Goal: Use online tool/utility: Utilize a website feature to perform a specific function

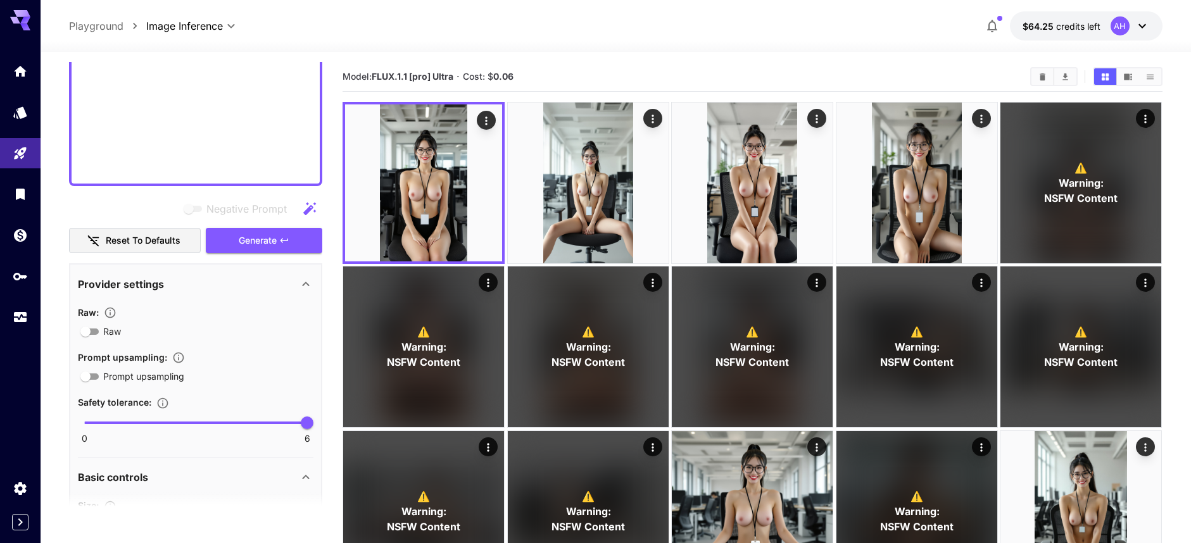
scroll to position [700, 0]
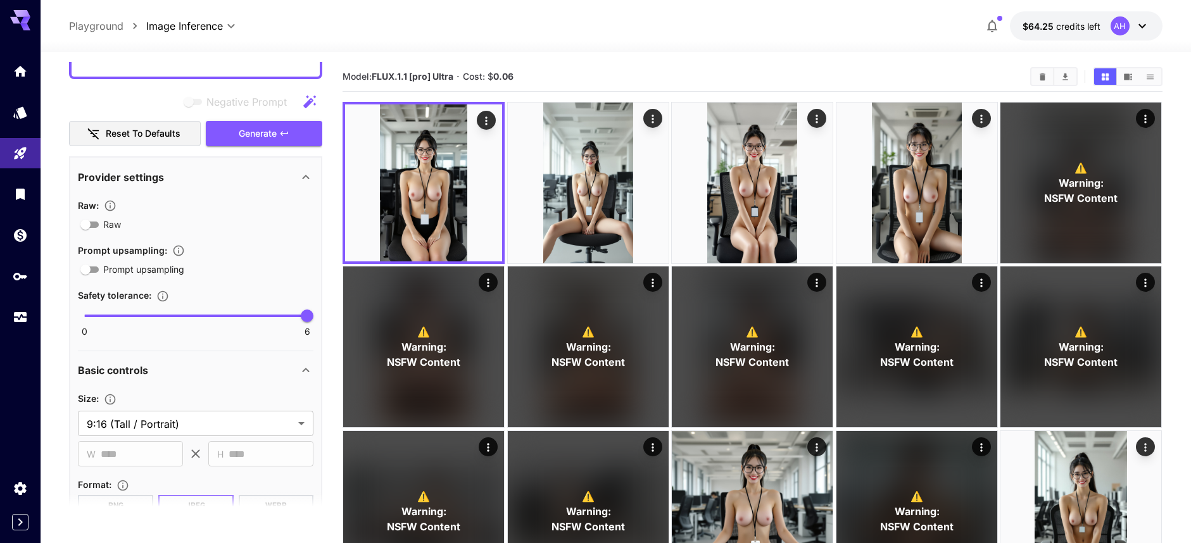
drag, startPoint x: 79, startPoint y: 186, endPoint x: 337, endPoint y: 158, distance: 259.1
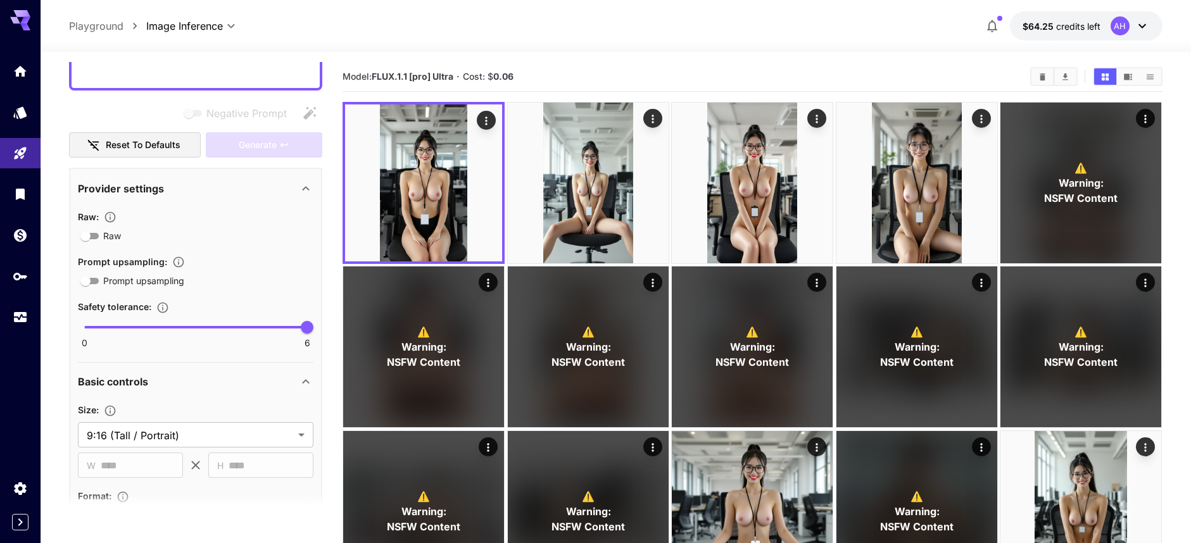
paste textarea "**********"
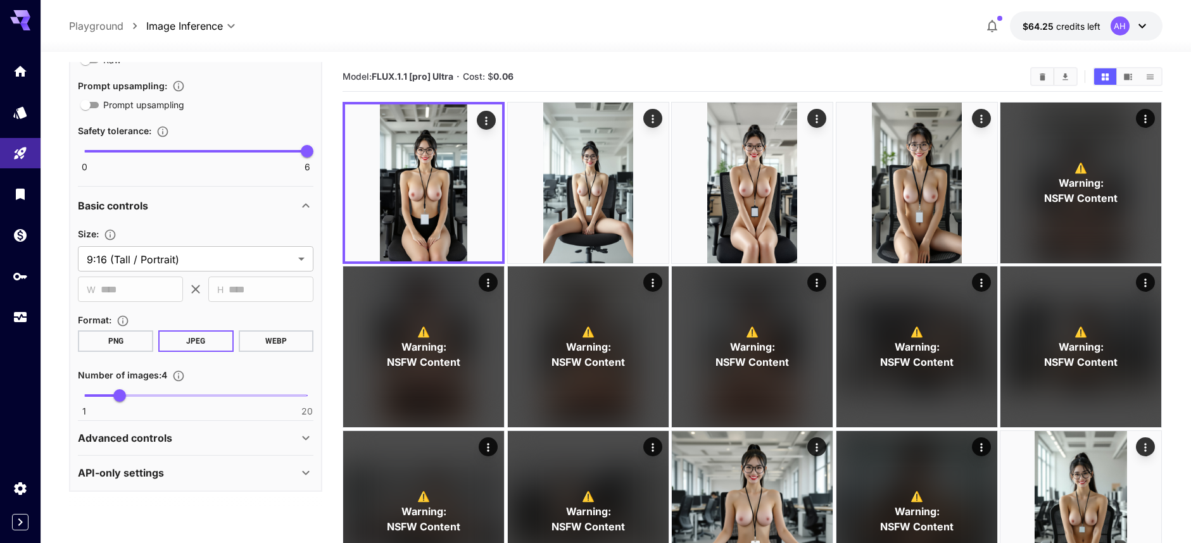
scroll to position [0, 0]
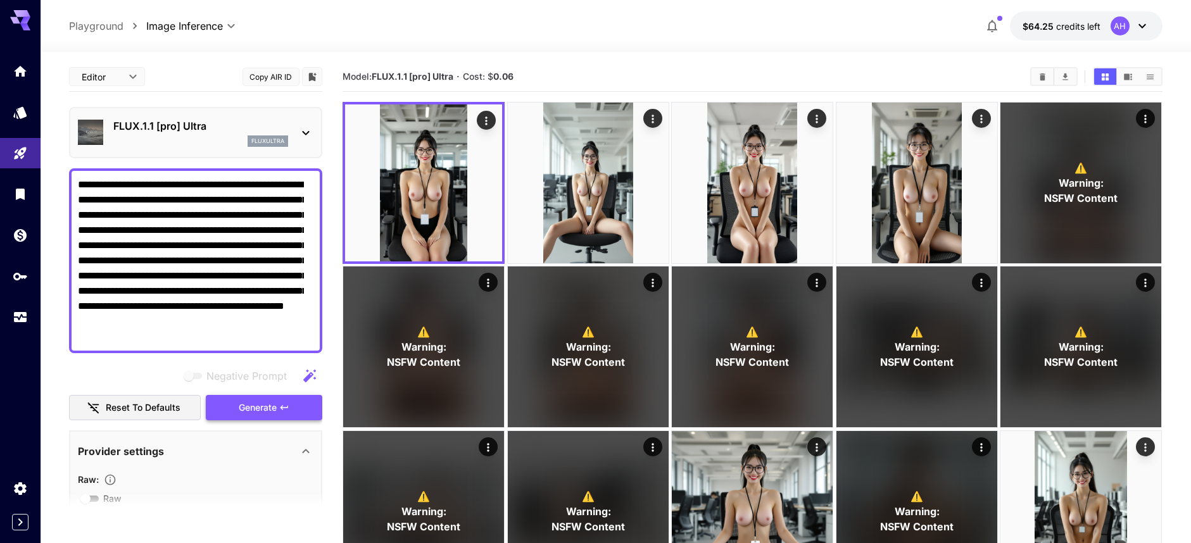
type textarea "**********"
click at [242, 407] on span "Generate" at bounding box center [258, 408] width 38 height 16
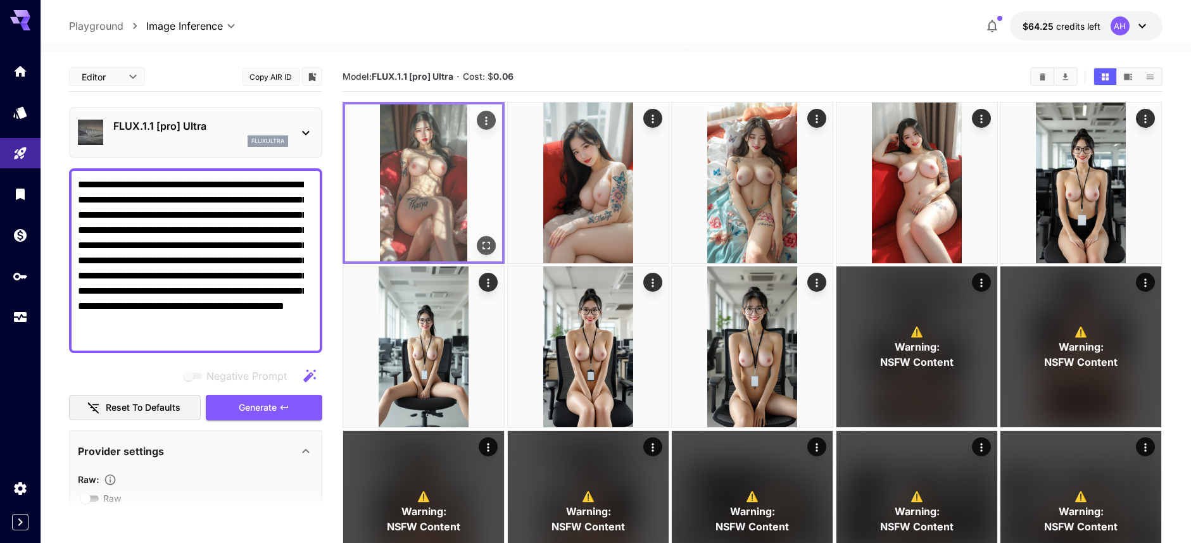
click at [430, 177] on img at bounding box center [423, 182] width 157 height 157
click at [422, 192] on img at bounding box center [423, 182] width 157 height 157
click at [423, 192] on img at bounding box center [423, 182] width 157 height 157
click at [491, 242] on icon "Open in fullscreen" at bounding box center [487, 245] width 13 height 13
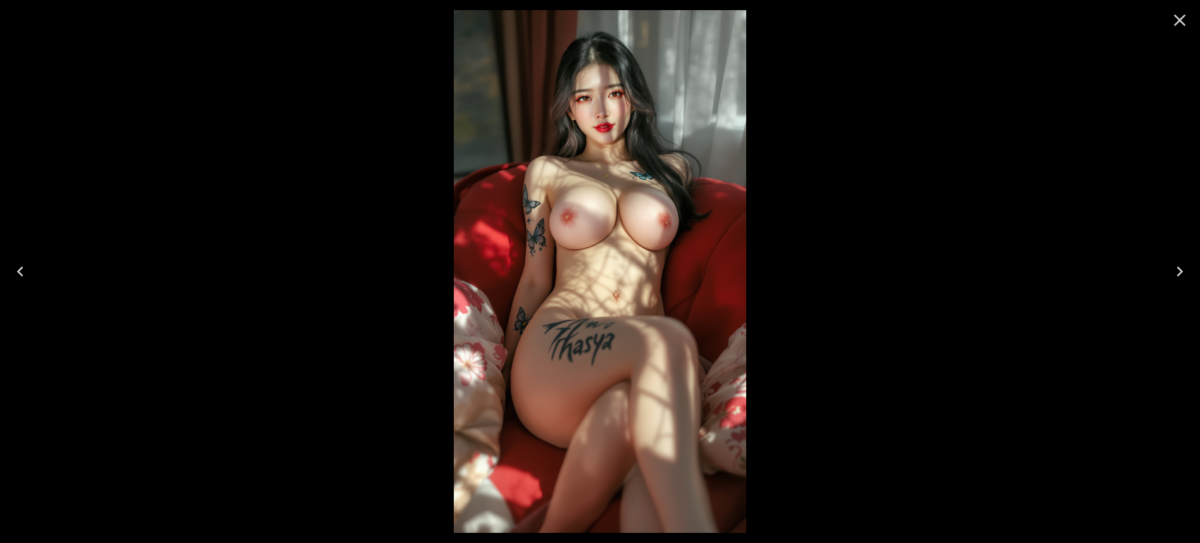
click at [1180, 270] on icon "Next" at bounding box center [1180, 272] width 6 height 10
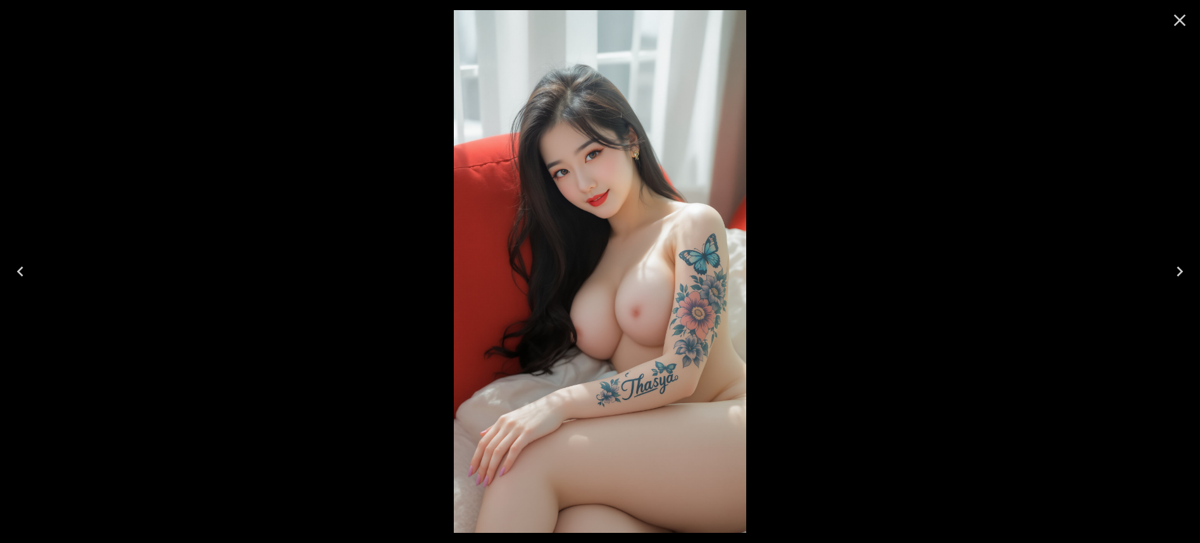
click at [1180, 270] on icon "Next" at bounding box center [1180, 272] width 6 height 10
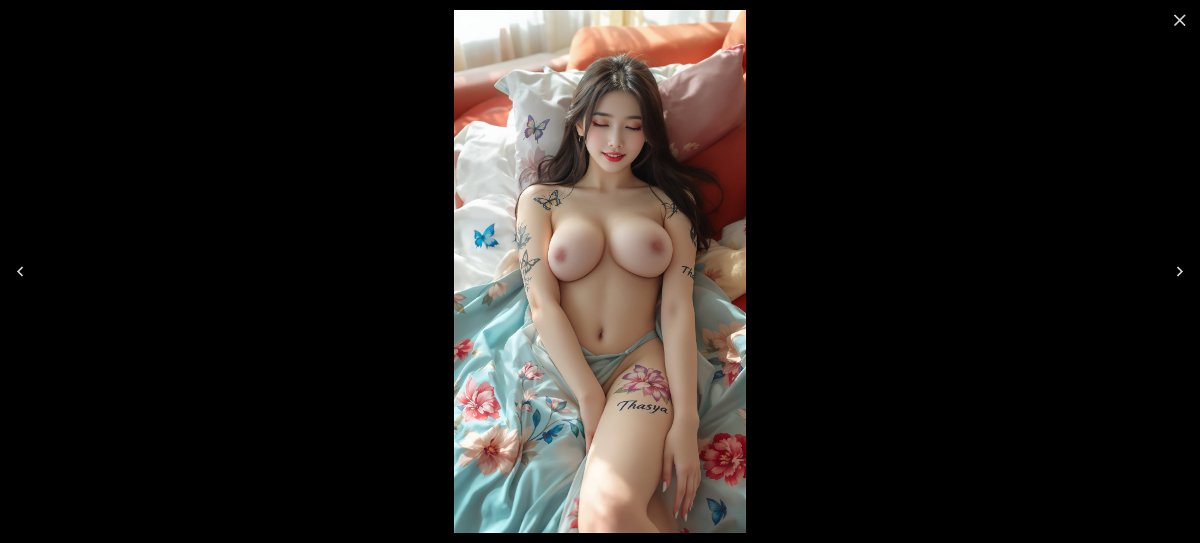
click at [1180, 270] on icon "Next" at bounding box center [1180, 272] width 6 height 10
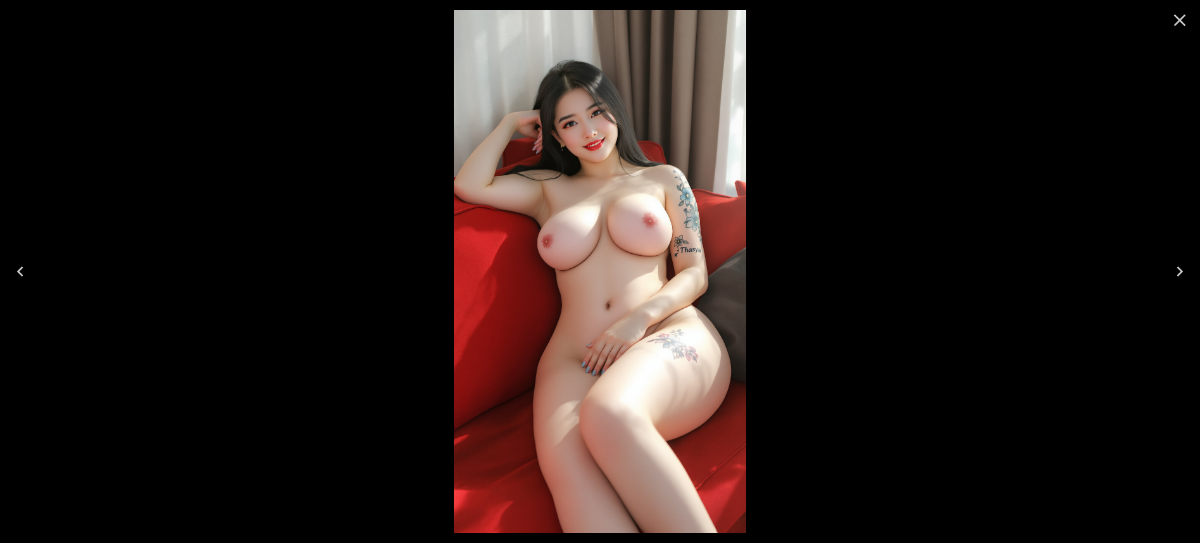
drag, startPoint x: 1179, startPoint y: 22, endPoint x: 1082, endPoint y: 39, distance: 98.5
click at [1176, 22] on icon "Close" at bounding box center [1180, 20] width 20 height 20
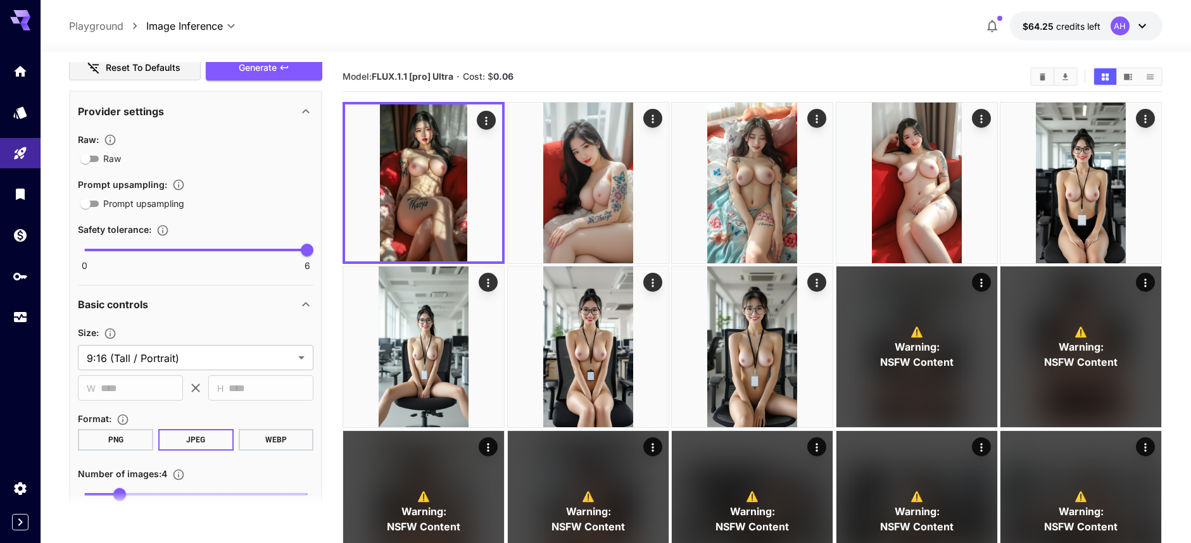
scroll to position [439, 0]
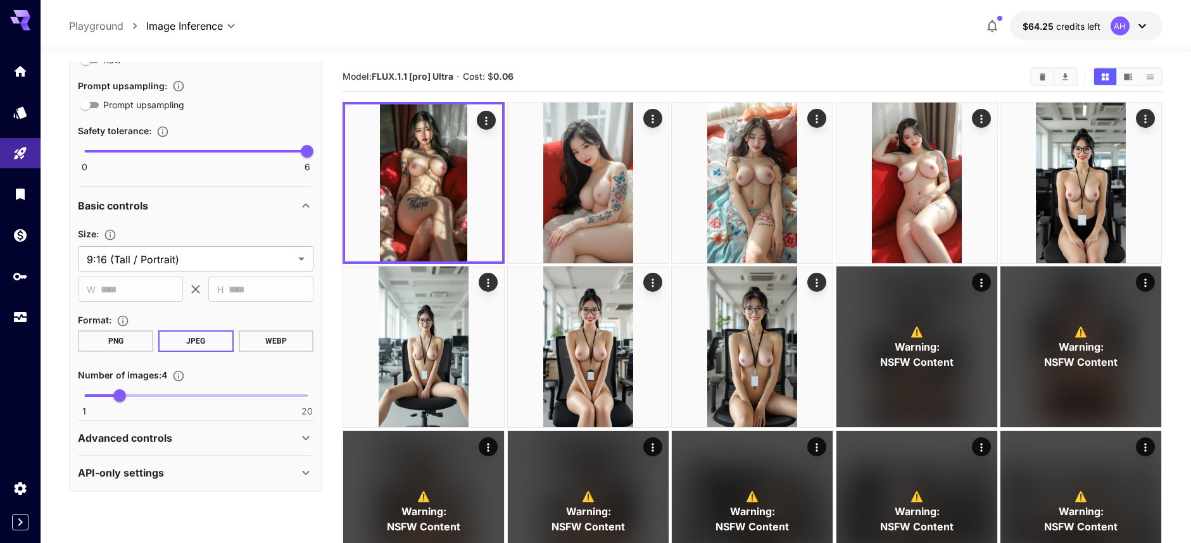
click at [298, 440] on icon at bounding box center [305, 438] width 15 height 15
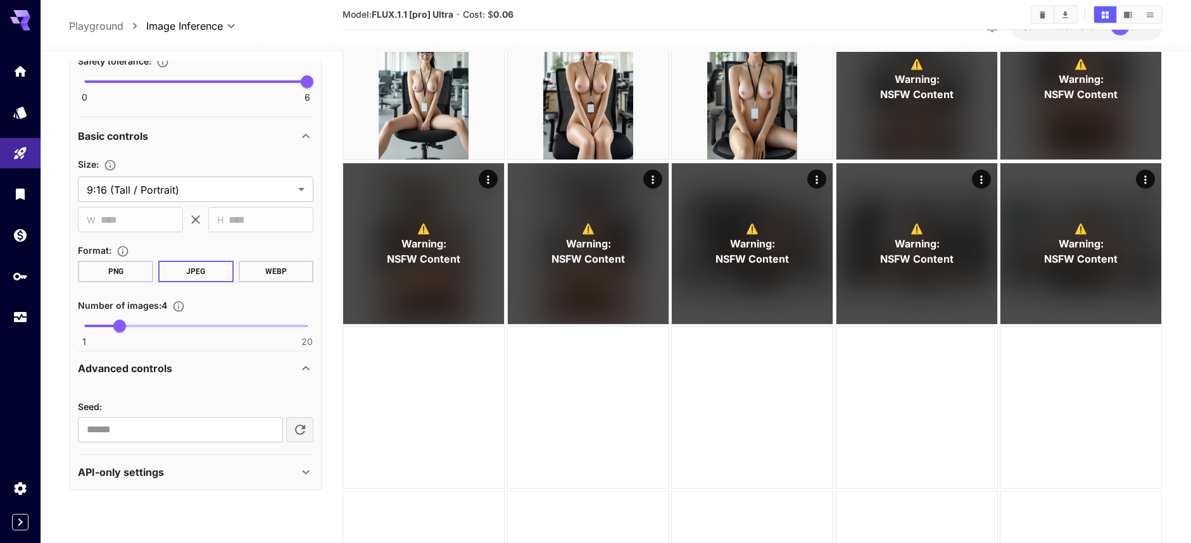
scroll to position [324, 0]
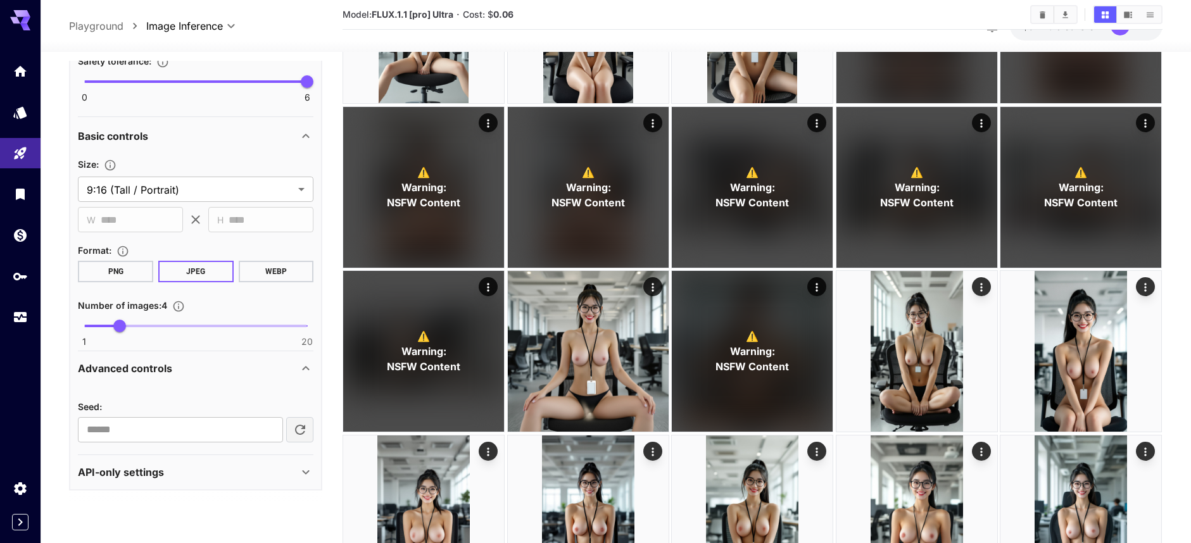
click at [298, 470] on icon at bounding box center [305, 472] width 15 height 15
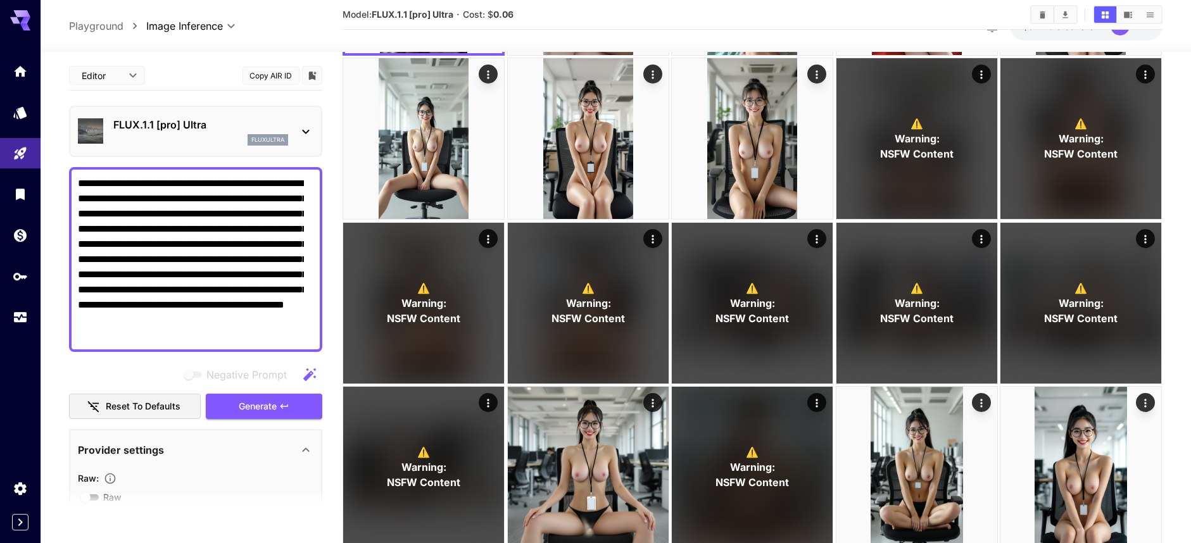
scroll to position [213, 0]
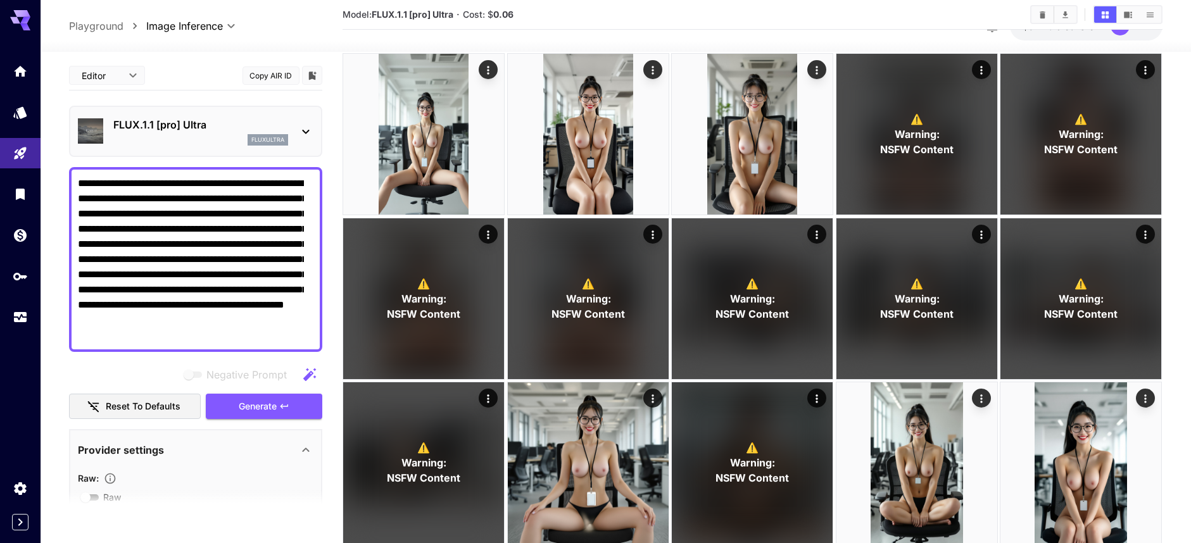
click at [178, 123] on p "FLUX.1.1 [pro] Ultra" at bounding box center [200, 124] width 175 height 15
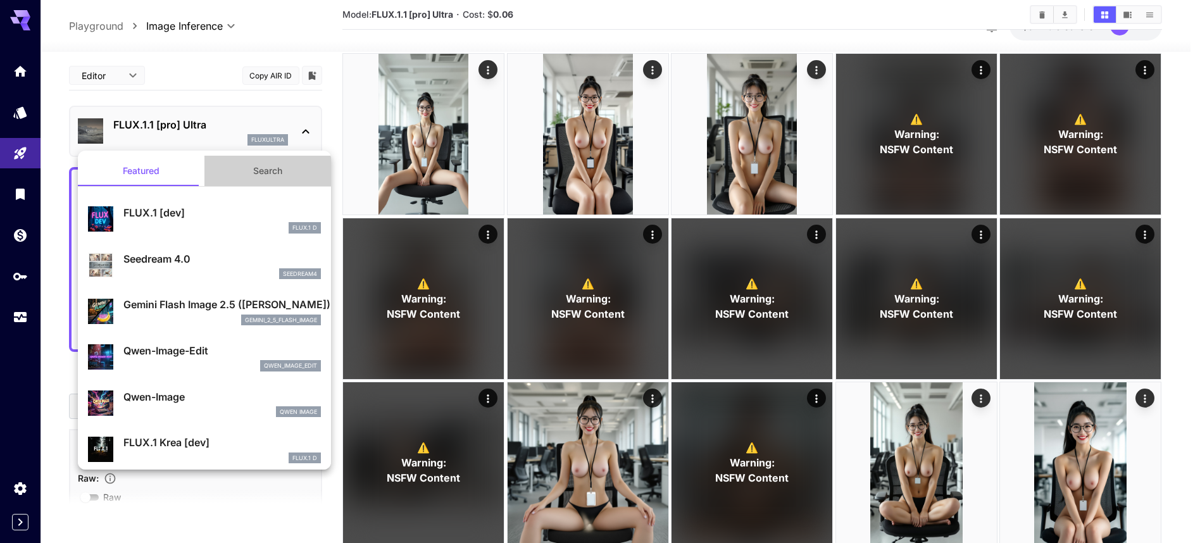
click at [263, 175] on button "Search" at bounding box center [267, 171] width 127 height 30
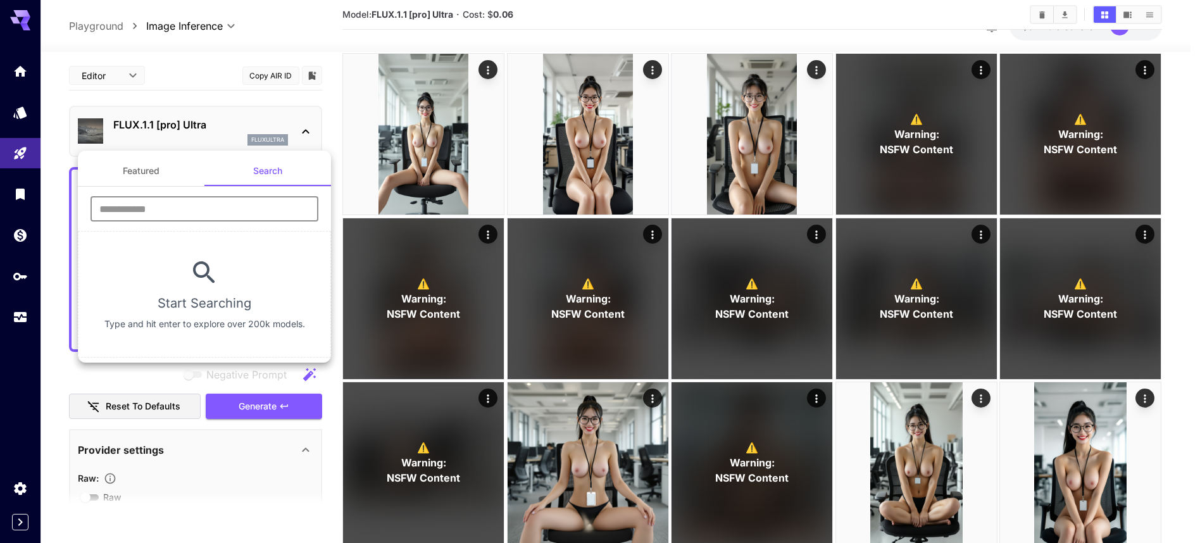
click at [222, 208] on input "text" at bounding box center [205, 208] width 228 height 25
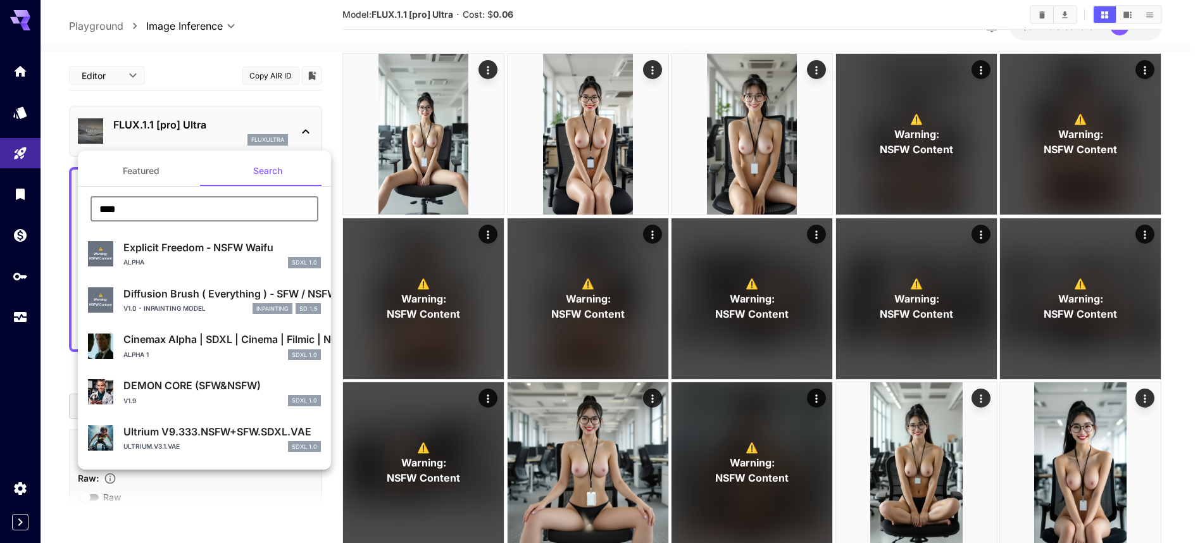
type input "****"
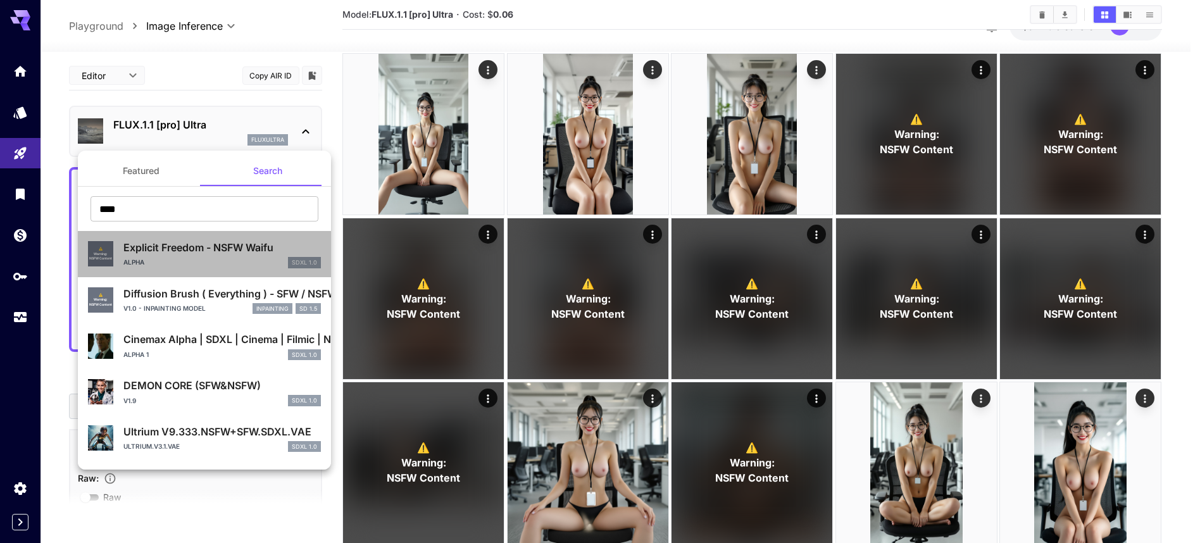
click at [213, 252] on p "Explicit Freedom - NSFW Waifu" at bounding box center [222, 247] width 198 height 15
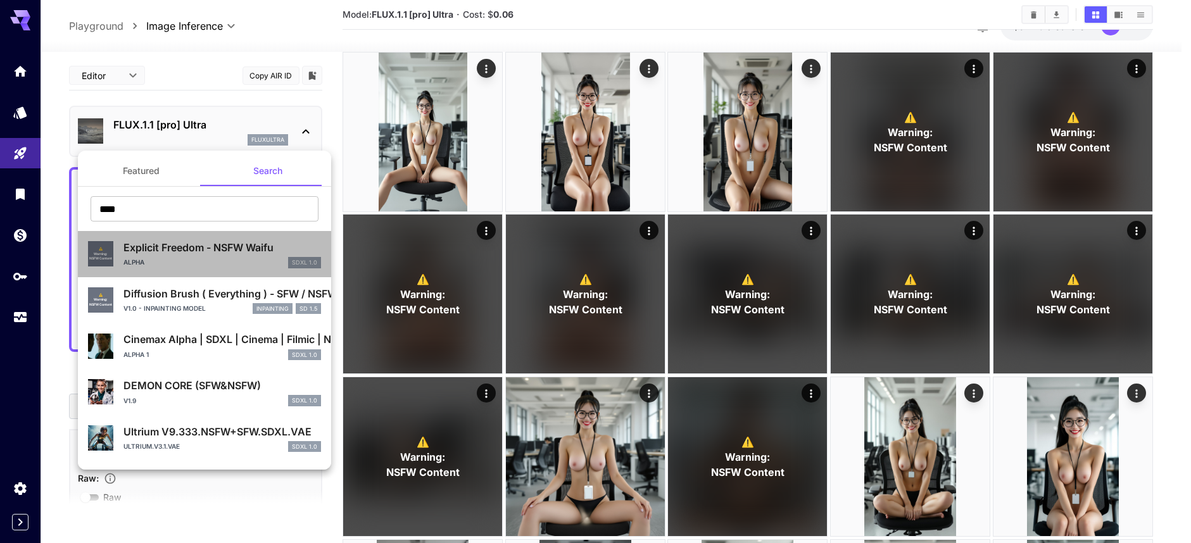
type input "**********"
type input "***"
type input "****"
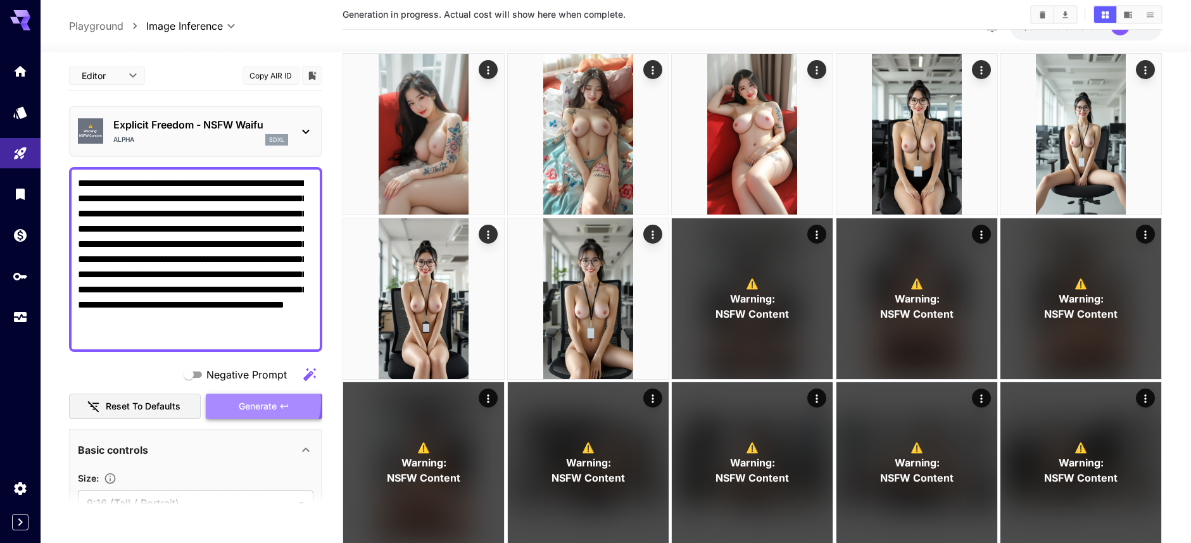
click at [246, 401] on span "Generate" at bounding box center [258, 407] width 38 height 16
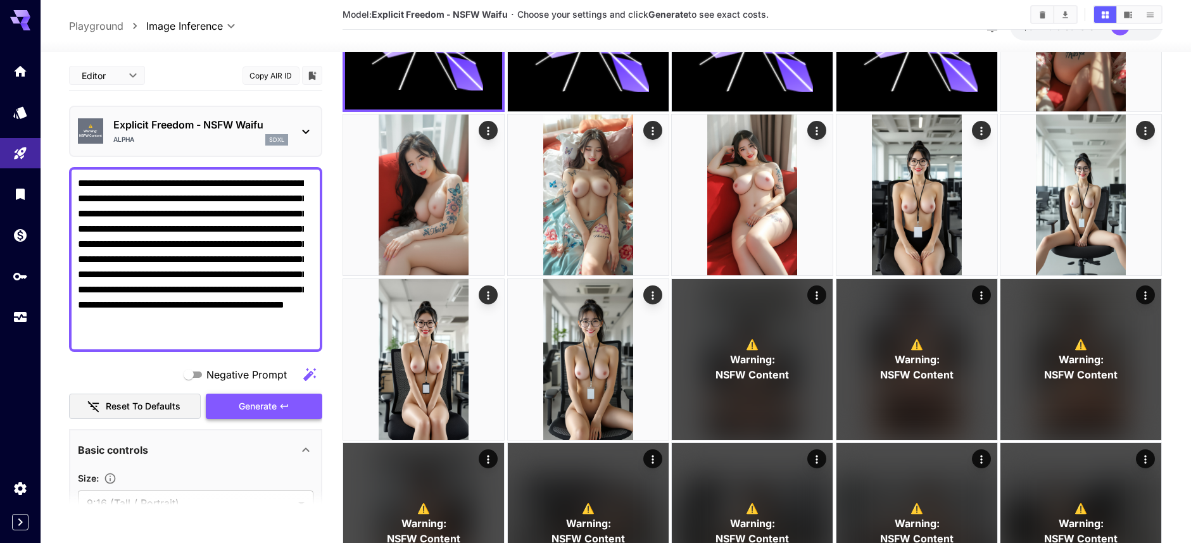
click at [242, 409] on span "Generate" at bounding box center [258, 407] width 38 height 16
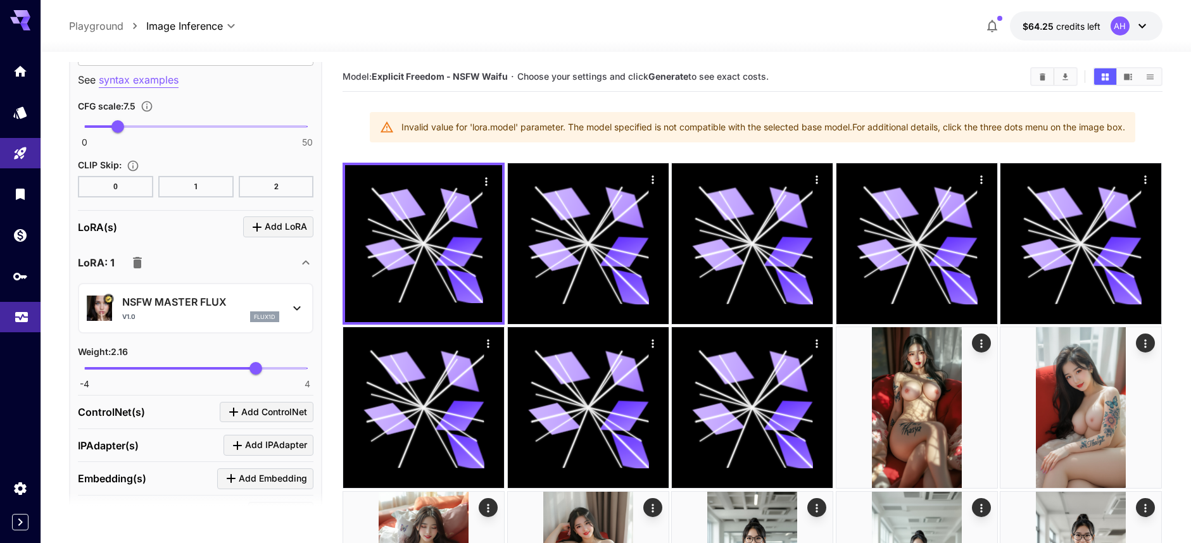
scroll to position [1203, 0]
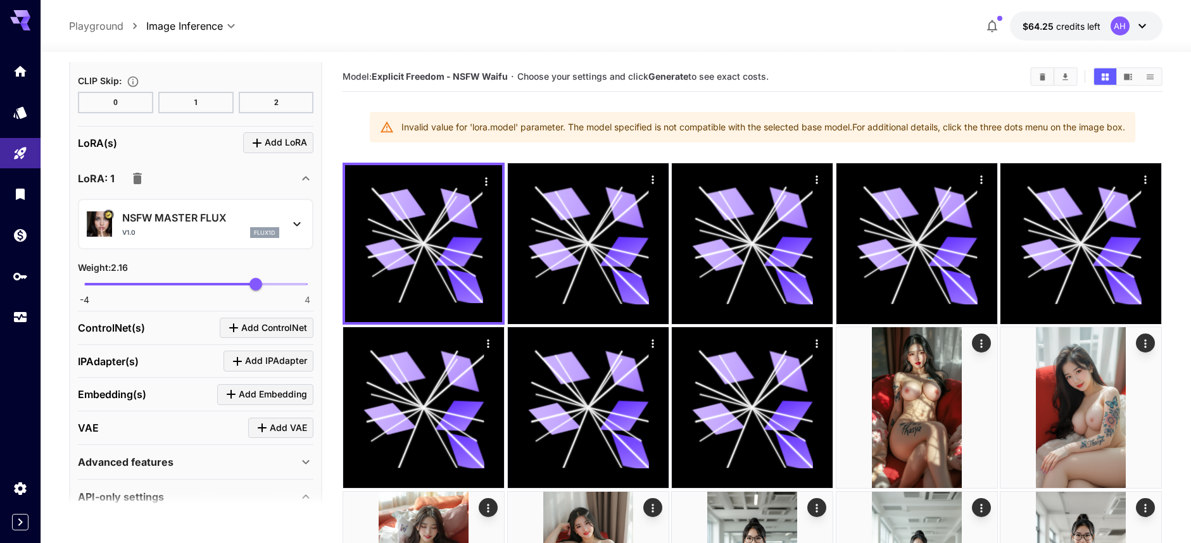
click at [294, 225] on icon at bounding box center [297, 224] width 7 height 4
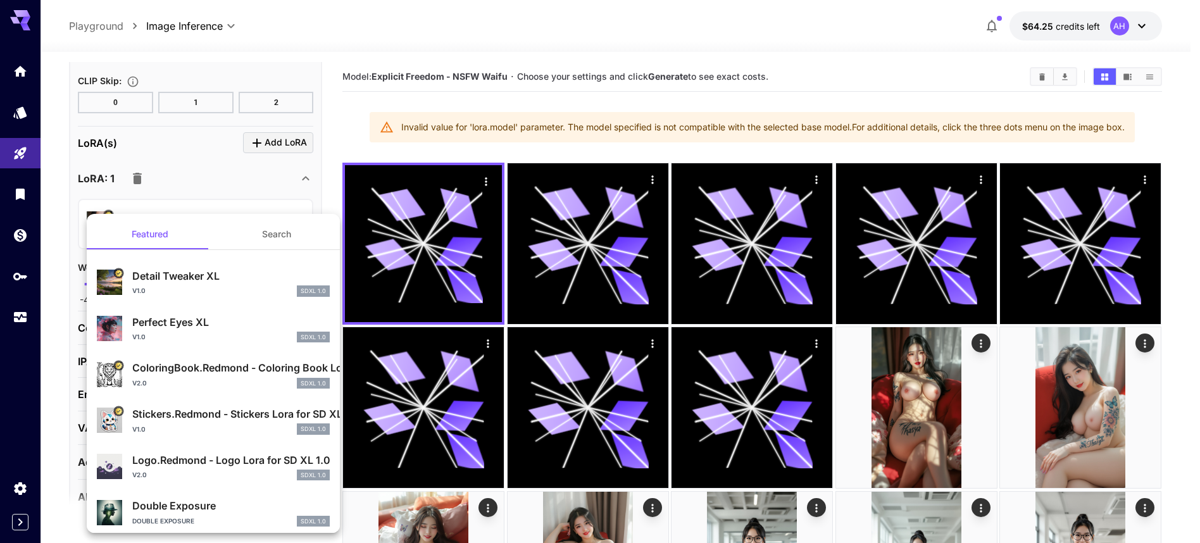
drag, startPoint x: 256, startPoint y: 196, endPoint x: 250, endPoint y: 201, distance: 7.2
click at [256, 197] on div at bounding box center [600, 271] width 1200 height 543
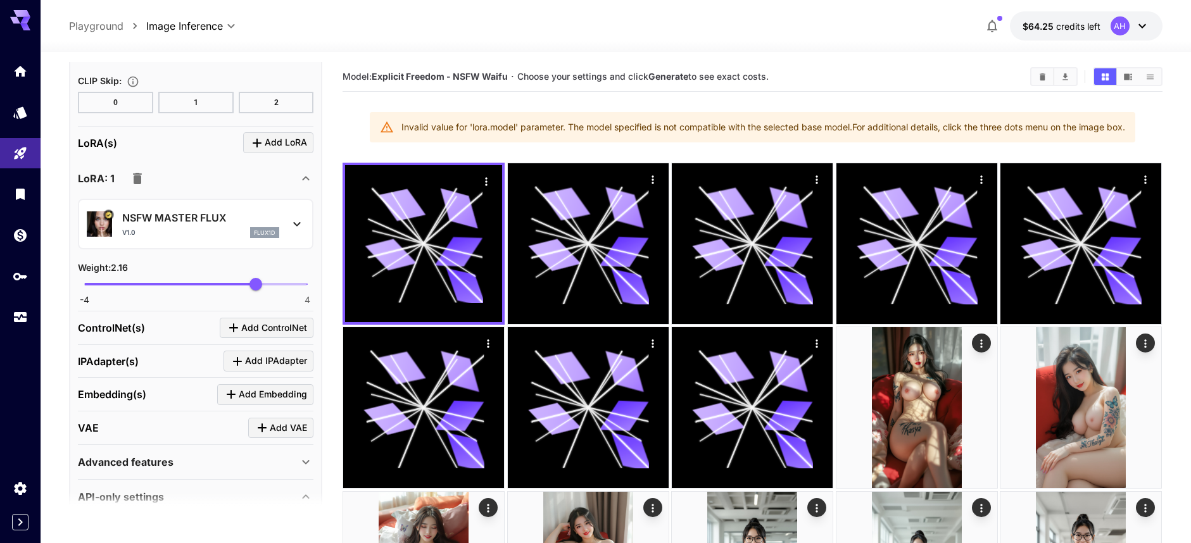
click at [134, 175] on icon "button" at bounding box center [137, 178] width 15 height 15
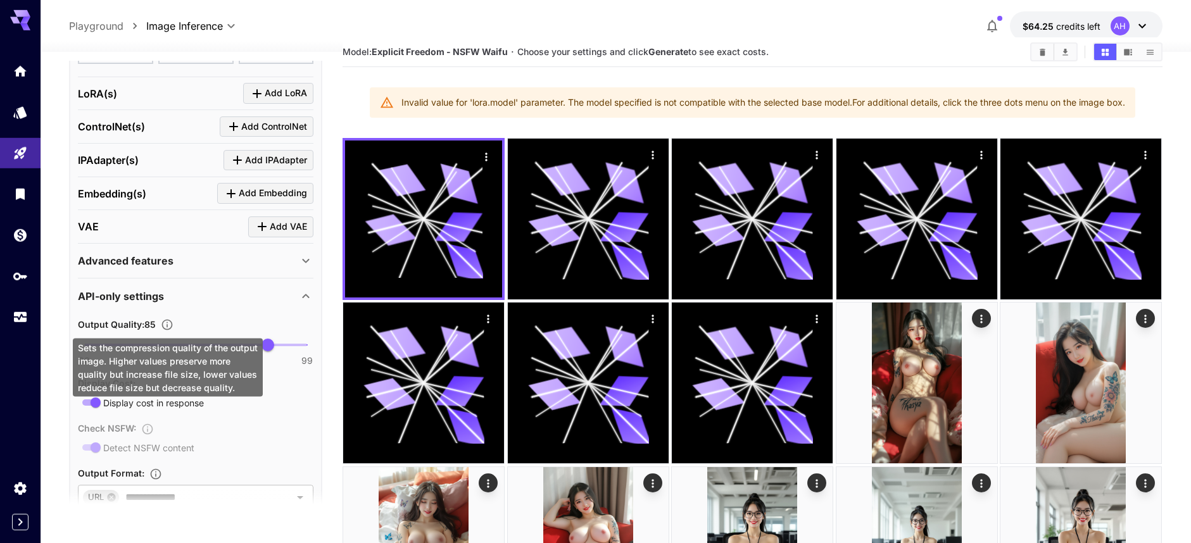
scroll to position [30, 0]
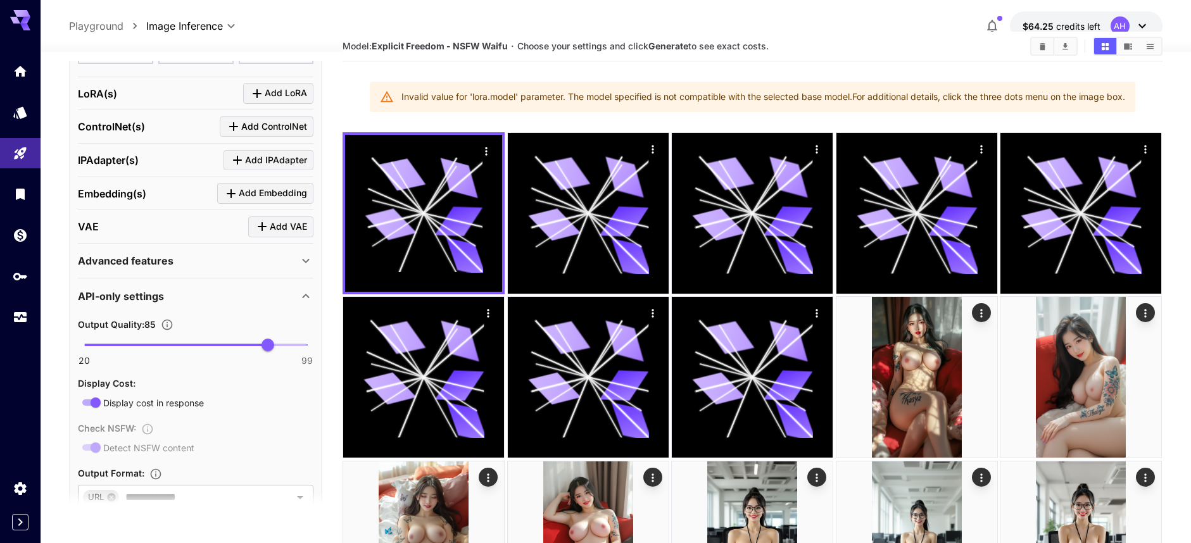
drag, startPoint x: 95, startPoint y: 450, endPoint x: 92, endPoint y: 441, distance: 9.4
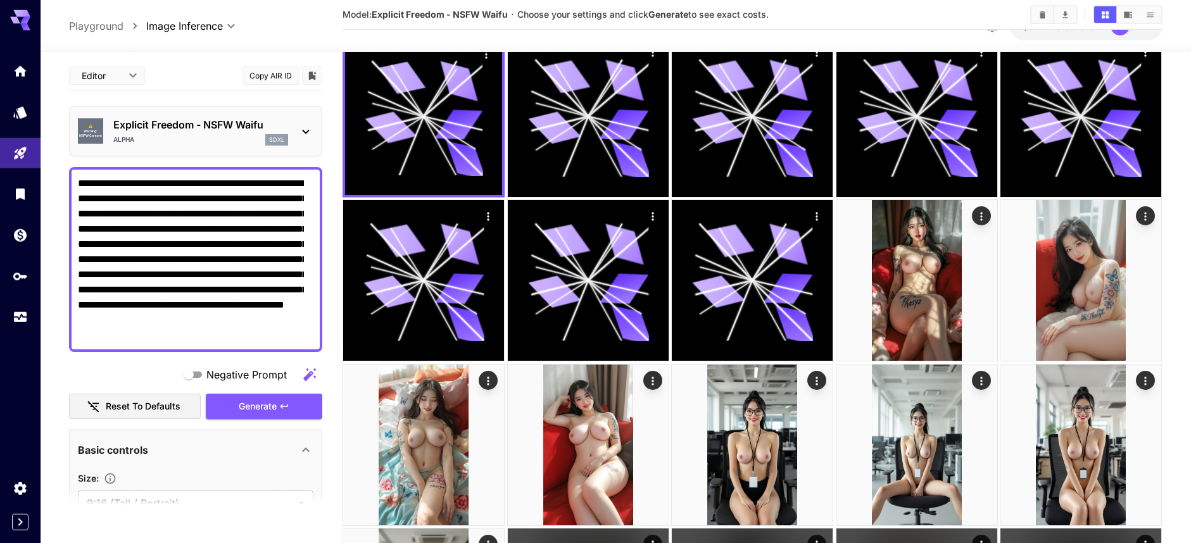
scroll to position [91, 0]
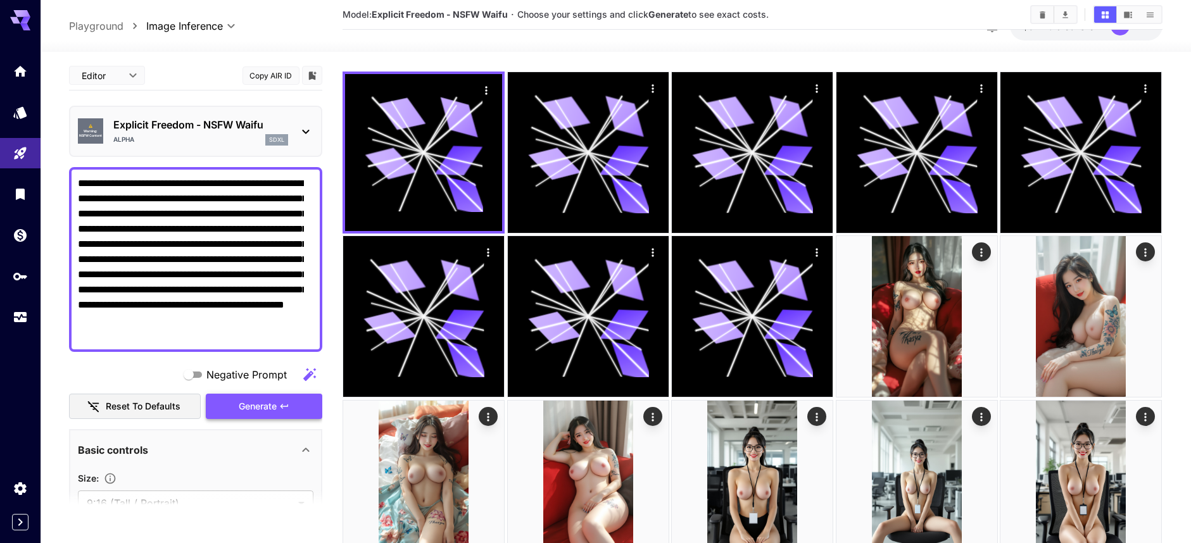
click at [265, 410] on span "Generate" at bounding box center [258, 407] width 38 height 16
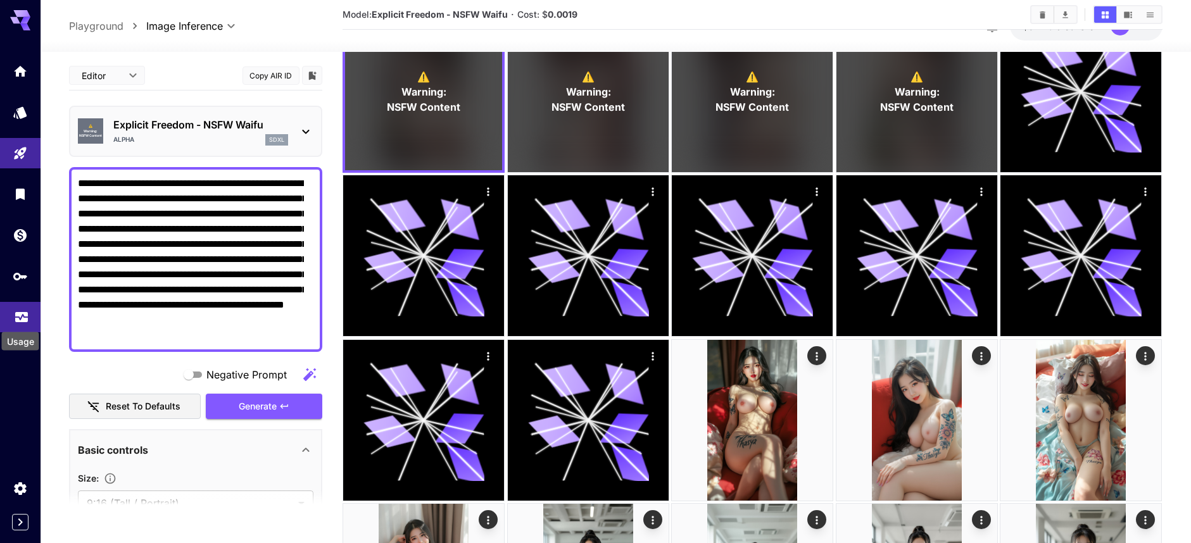
click at [20, 318] on icon "Usage" at bounding box center [21, 315] width 13 height 6
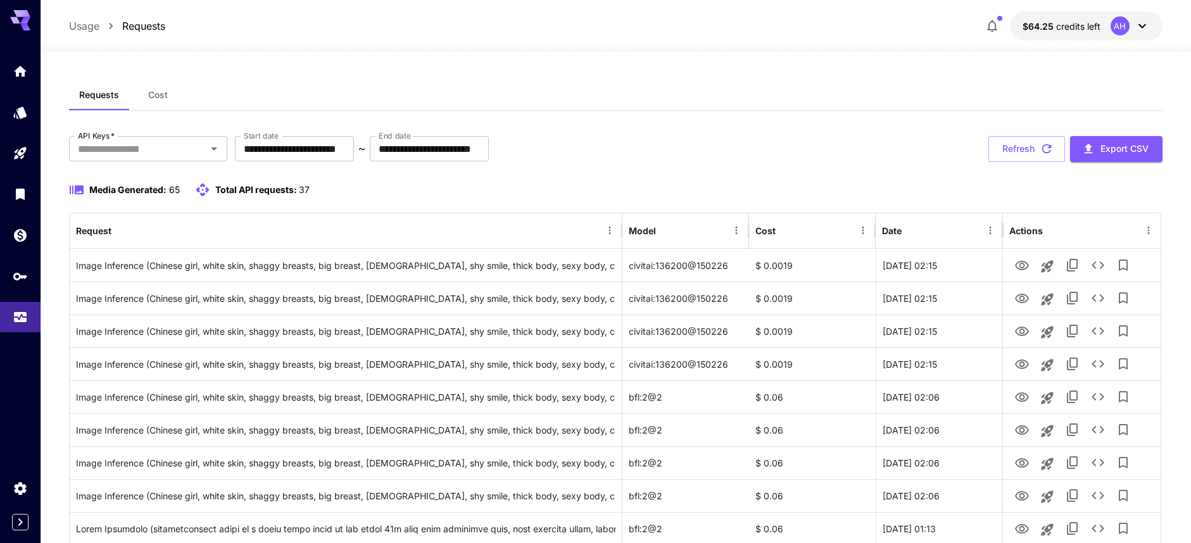
drag, startPoint x: 1098, startPoint y: 207, endPoint x: 1093, endPoint y: 211, distance: 6.7
click at [1097, 208] on div "Media Generated: 65 Total API requests: 37" at bounding box center [615, 197] width 1093 height 30
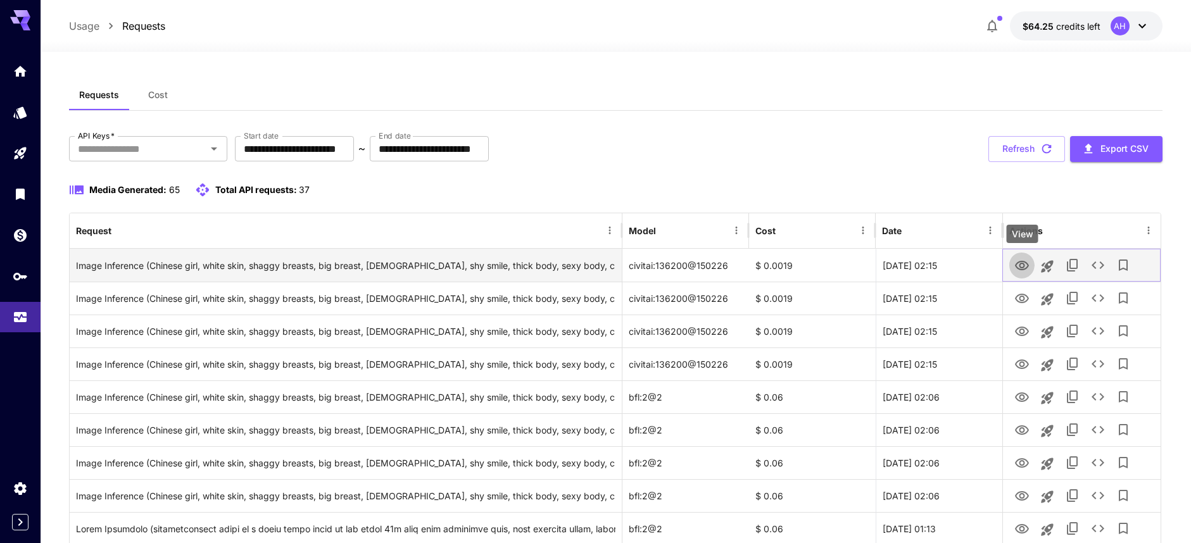
click at [1025, 265] on icon "View" at bounding box center [1021, 265] width 15 height 15
click at [1122, 271] on icon "Add to library" at bounding box center [1123, 265] width 15 height 15
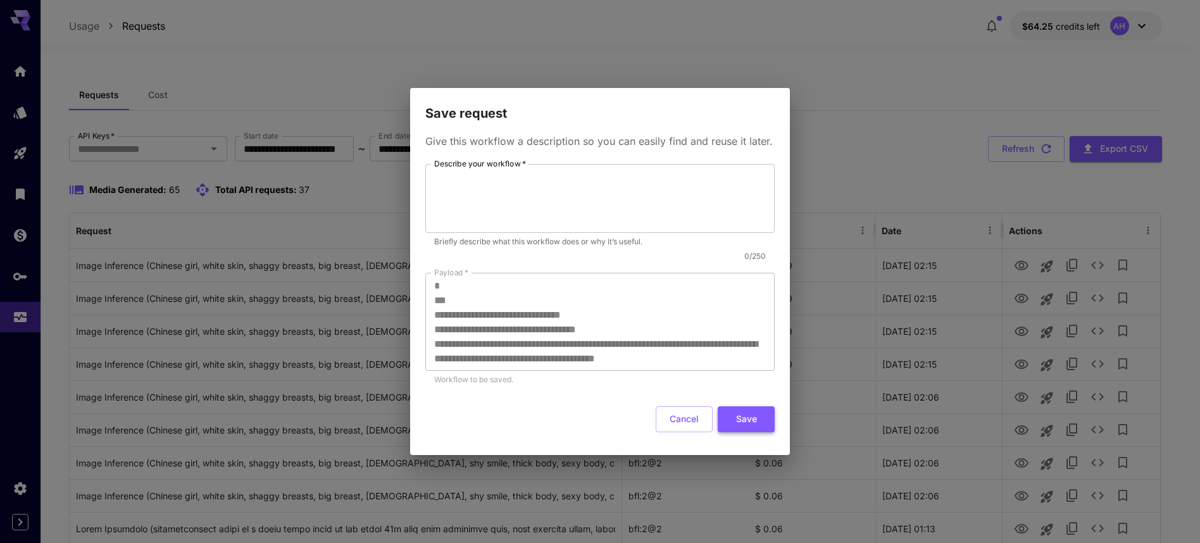
click at [741, 417] on button "Save" at bounding box center [746, 419] width 57 height 26
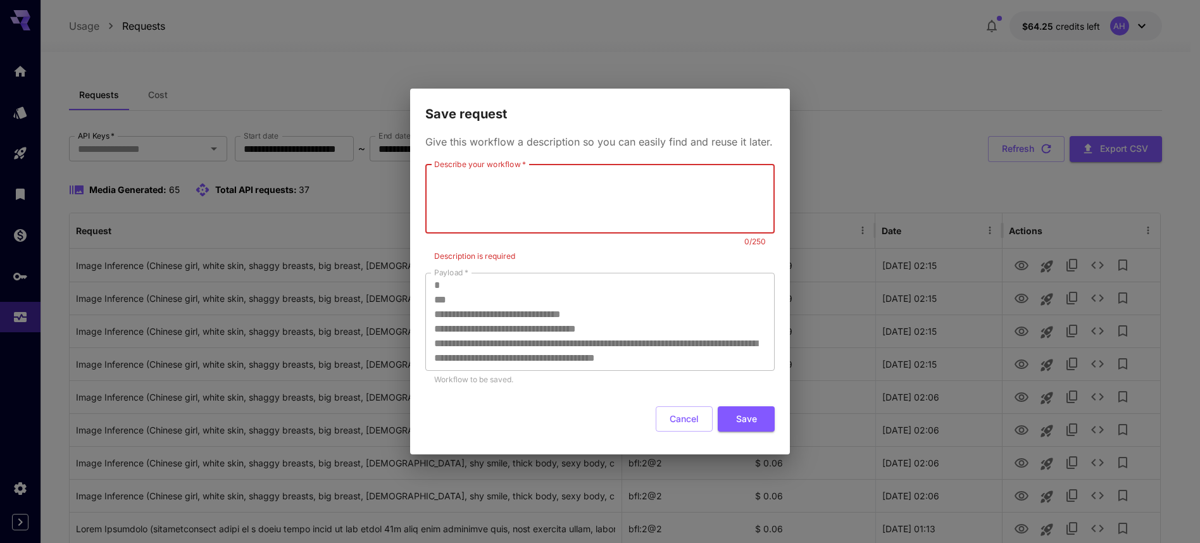
click at [612, 204] on textarea "Describe your workflow   *" at bounding box center [600, 199] width 332 height 58
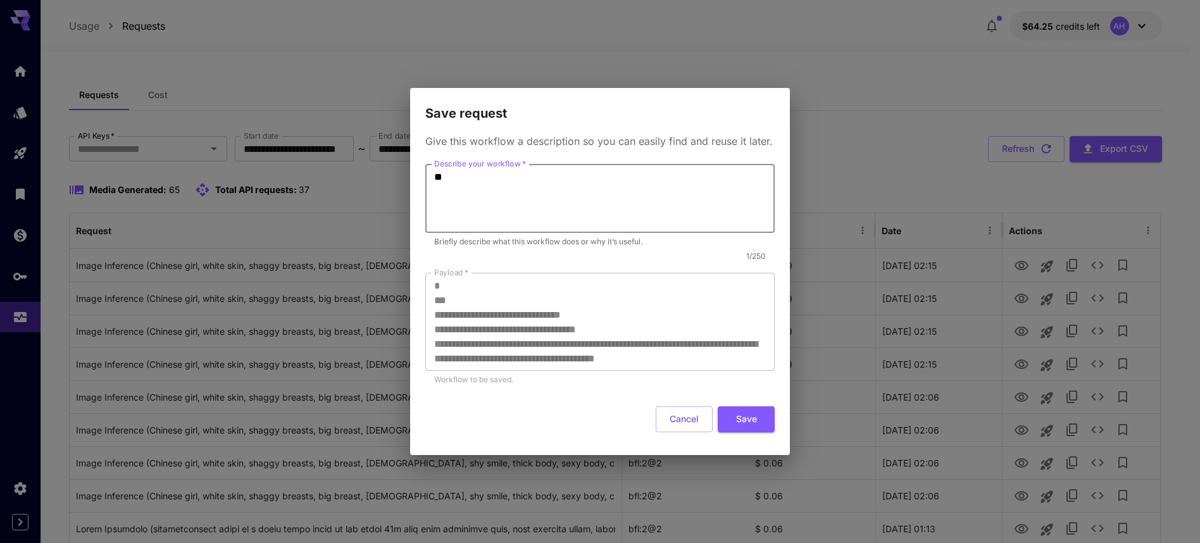
type textarea "**"
click at [746, 422] on button "Save" at bounding box center [746, 419] width 57 height 26
